Goal: Information Seeking & Learning: Learn about a topic

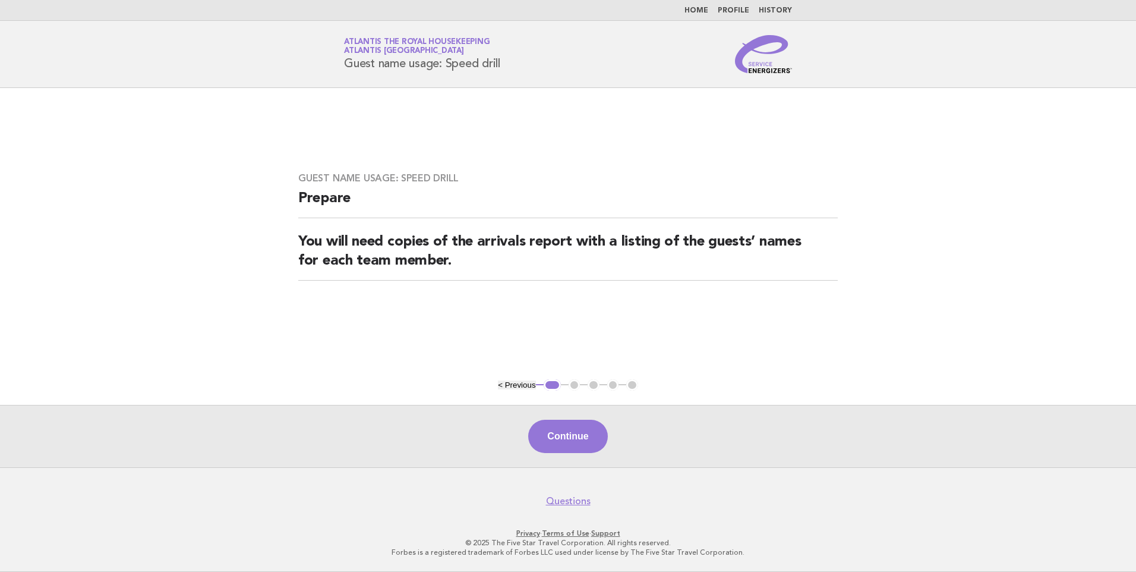
click at [702, 7] on link "Home" at bounding box center [696, 10] width 24 height 7
click at [698, 5] on nav "Home Profile History" at bounding box center [568, 10] width 1136 height 21
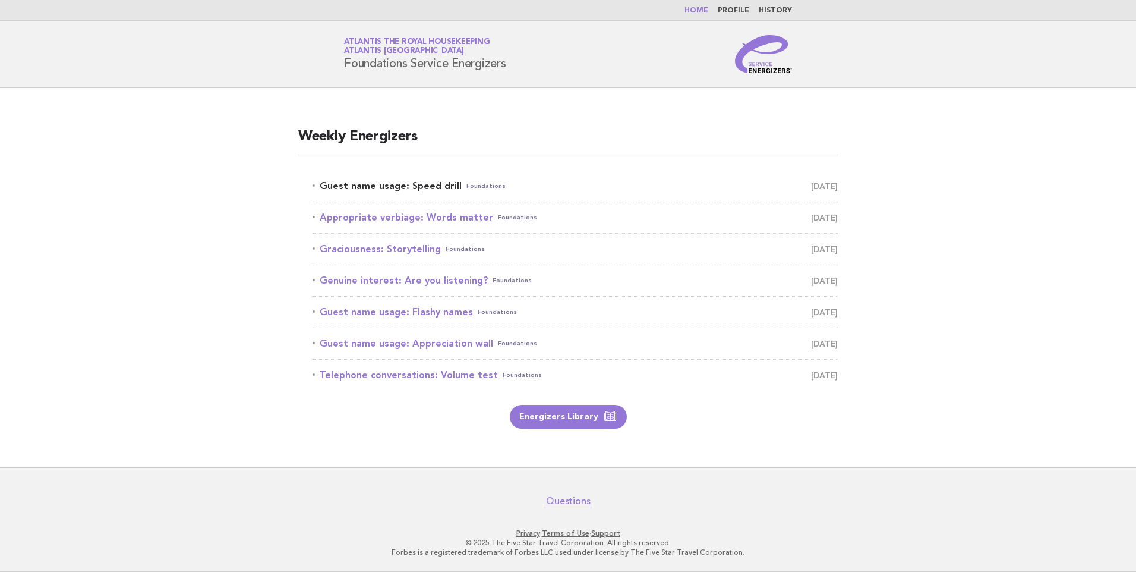
click at [427, 186] on link "Guest name usage: Speed drill Foundations [DATE]" at bounding box center [575, 186] width 525 height 17
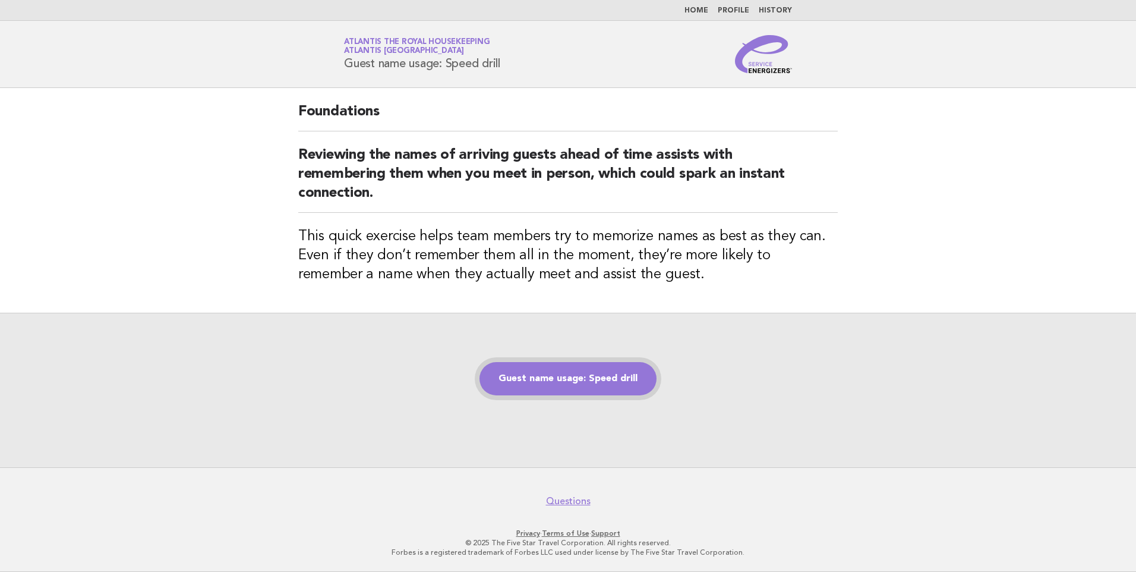
click at [550, 380] on link "Guest name usage: Speed drill" at bounding box center [567, 378] width 177 height 33
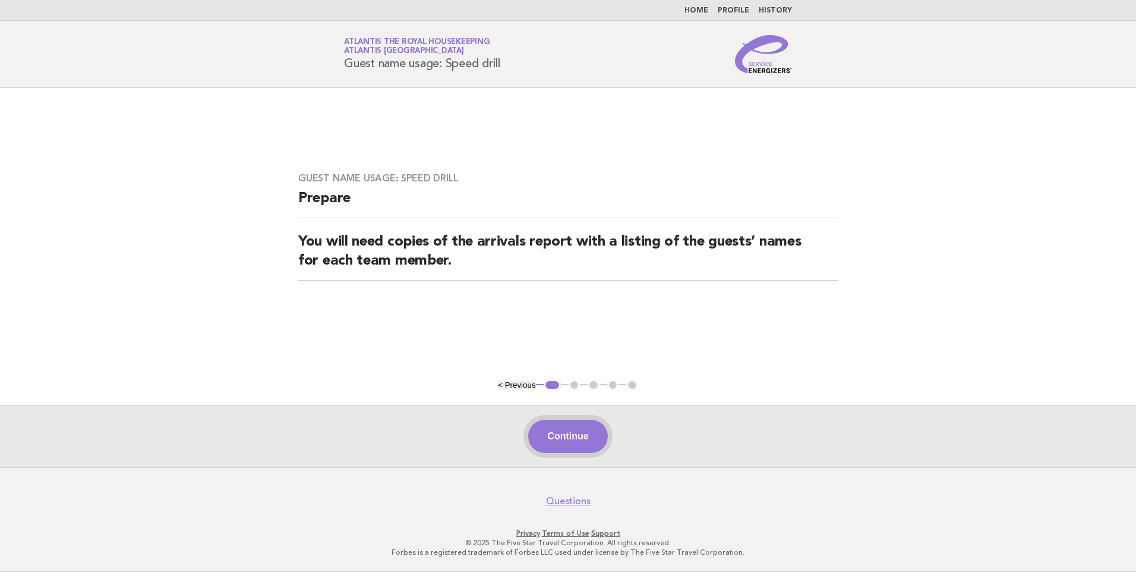
click at [584, 438] on button "Continue" at bounding box center [567, 435] width 79 height 33
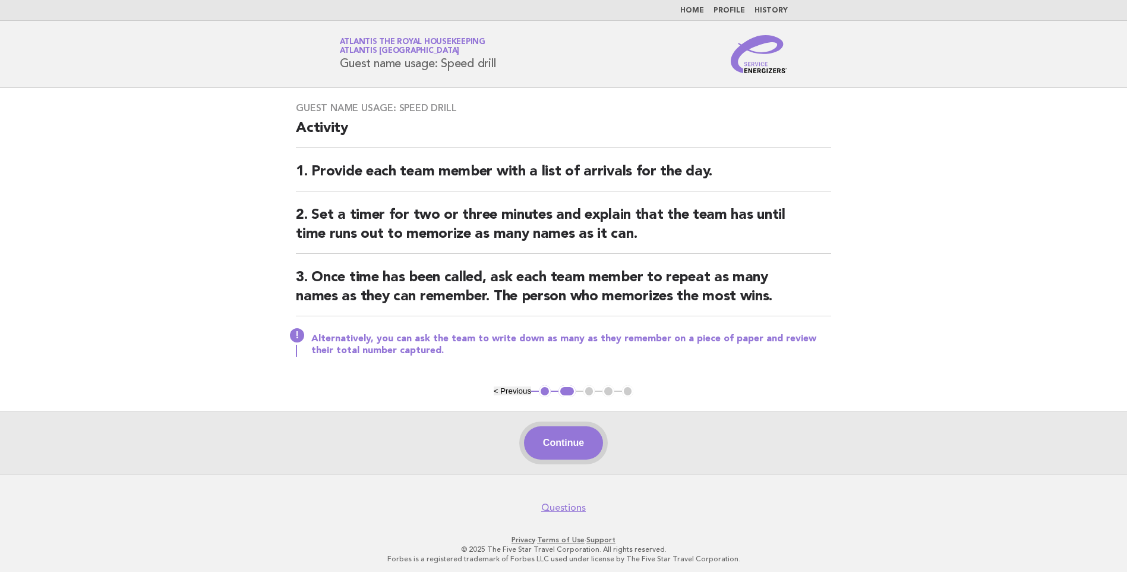
click at [565, 433] on button "Continue" at bounding box center [563, 442] width 79 height 33
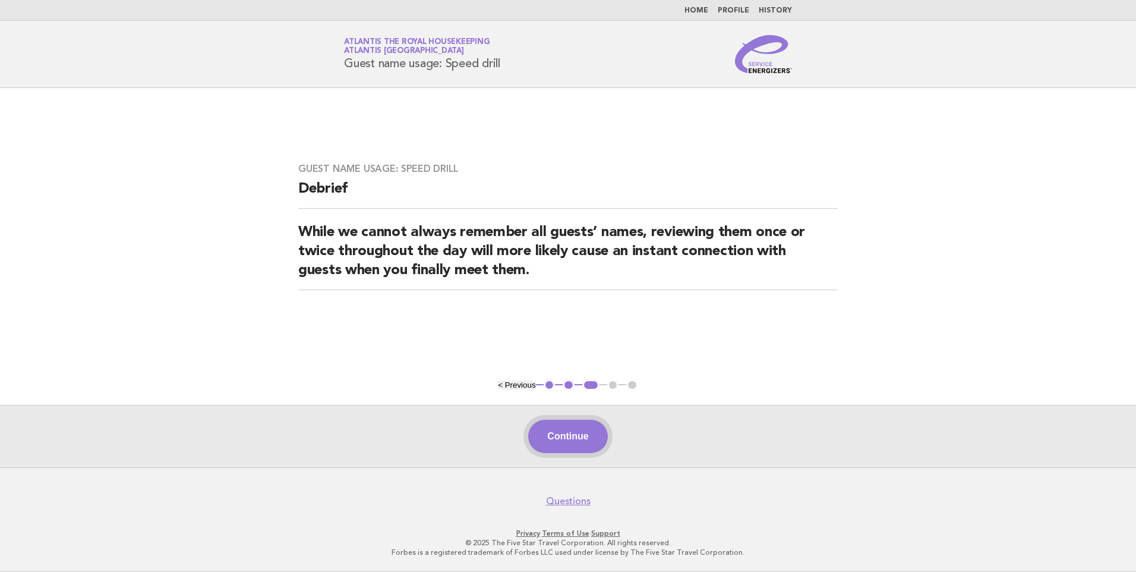
click at [583, 438] on button "Continue" at bounding box center [567, 435] width 79 height 33
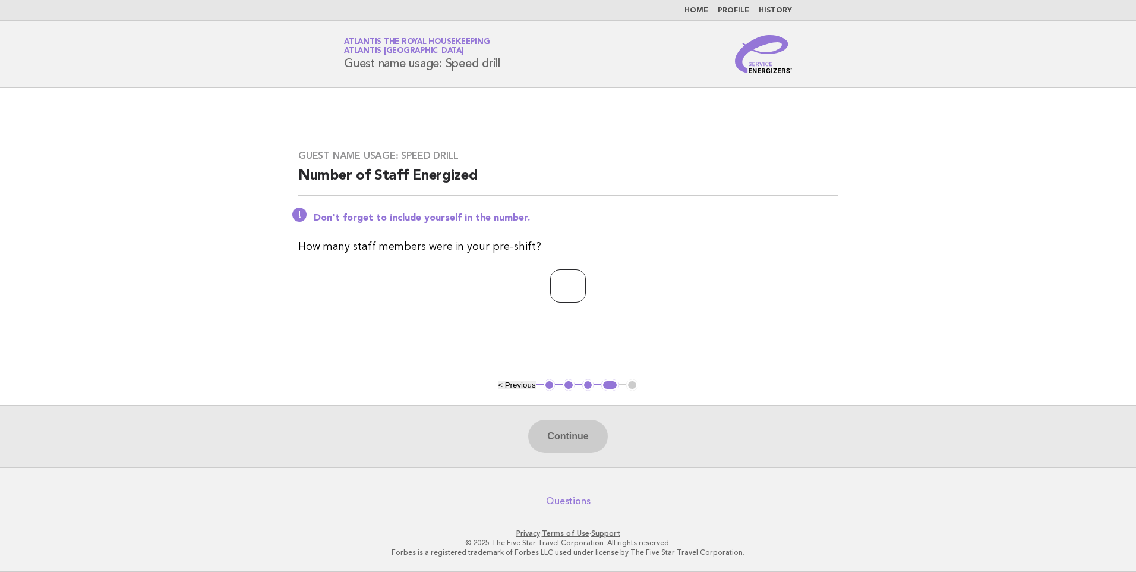
click at [554, 290] on input "number" at bounding box center [568, 285] width 36 height 33
click at [552, 288] on input "number" at bounding box center [568, 285] width 36 height 33
type input "**"
click at [591, 439] on button "Continue" at bounding box center [567, 435] width 79 height 33
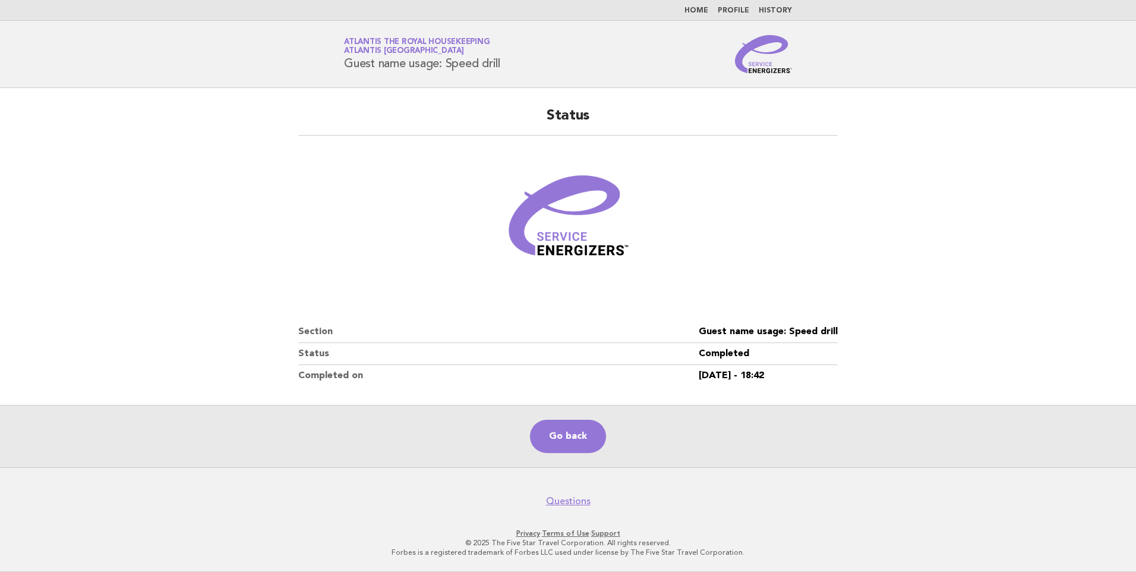
click at [707, 10] on link "Home" at bounding box center [696, 10] width 24 height 7
